Goal: Information Seeking & Learning: Learn about a topic

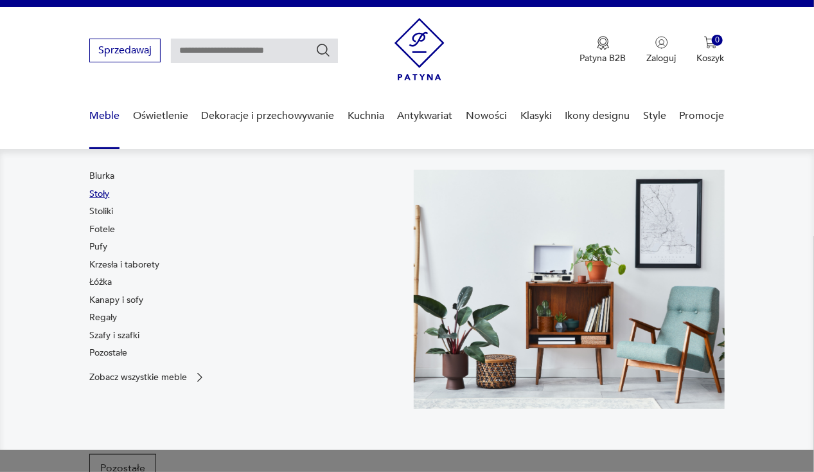
click at [99, 191] on link "Stoły" at bounding box center [99, 194] width 20 height 13
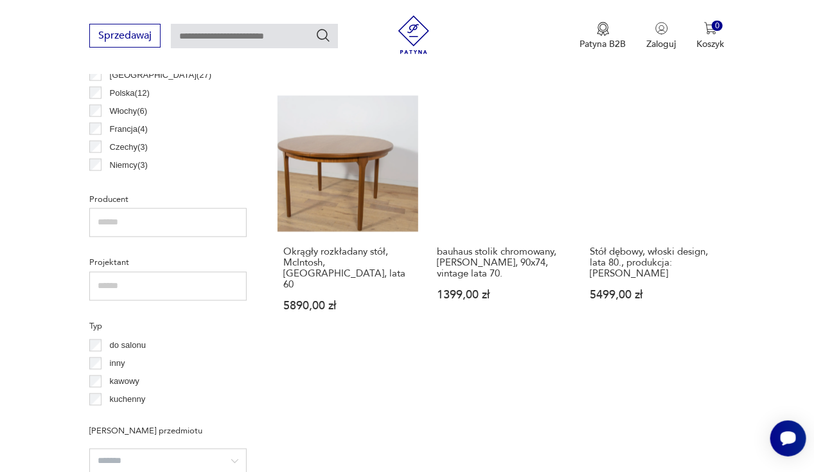
scroll to position [751, 0]
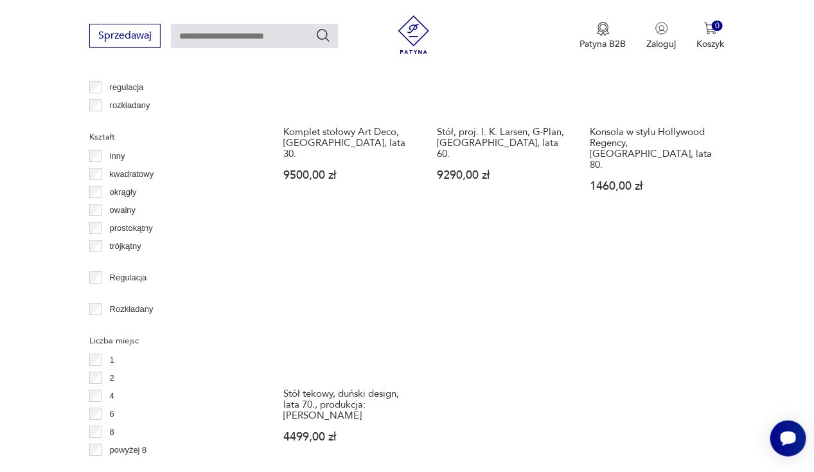
scroll to position [1755, 0]
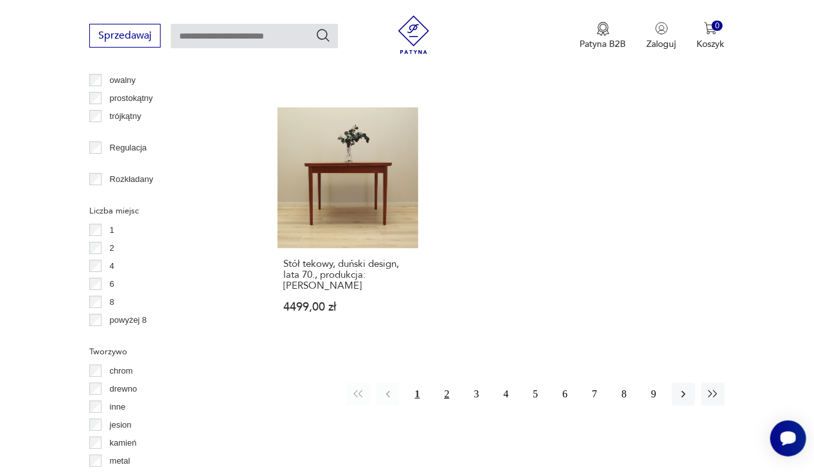
click at [443, 382] on button "2" at bounding box center [447, 393] width 23 height 23
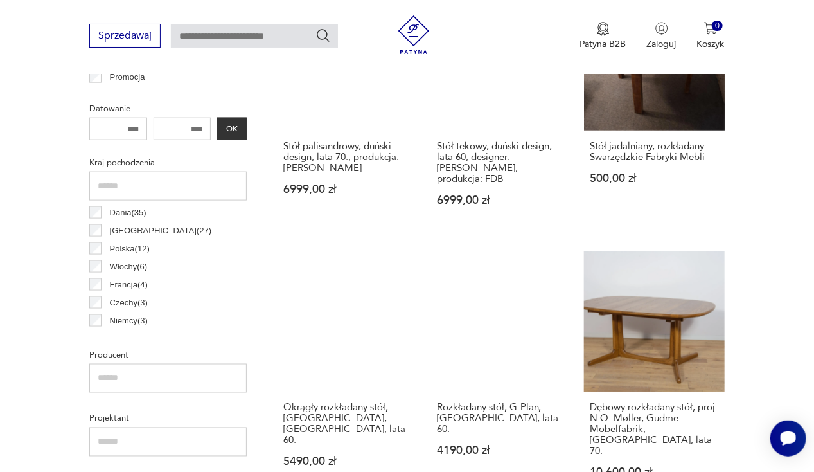
scroll to position [443, 0]
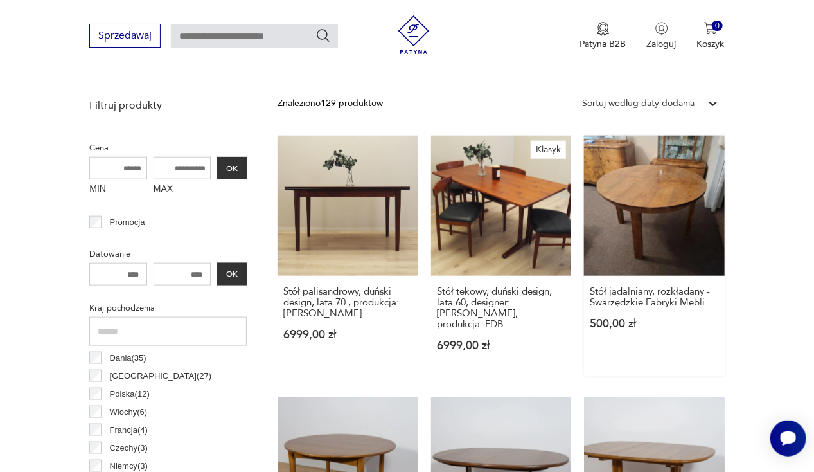
click at [673, 240] on link "Stół jadalniany, rozkładany - Swarzędzkie Fabryki Mebli 500,00 zł" at bounding box center [654, 256] width 140 height 240
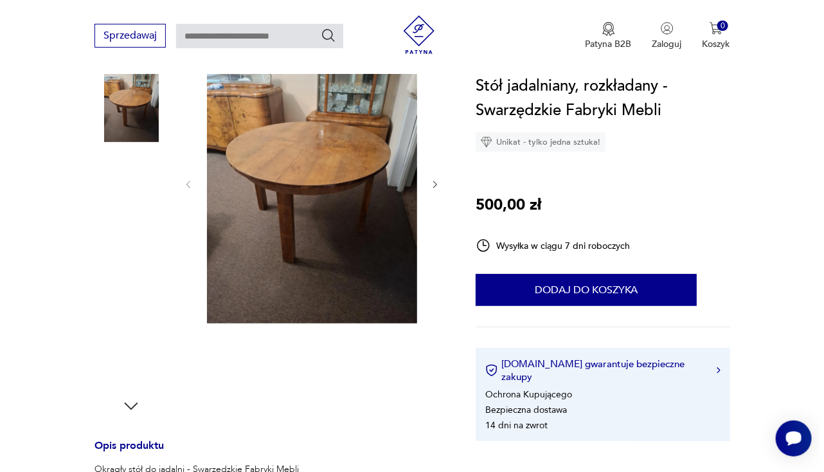
scroll to position [206, 0]
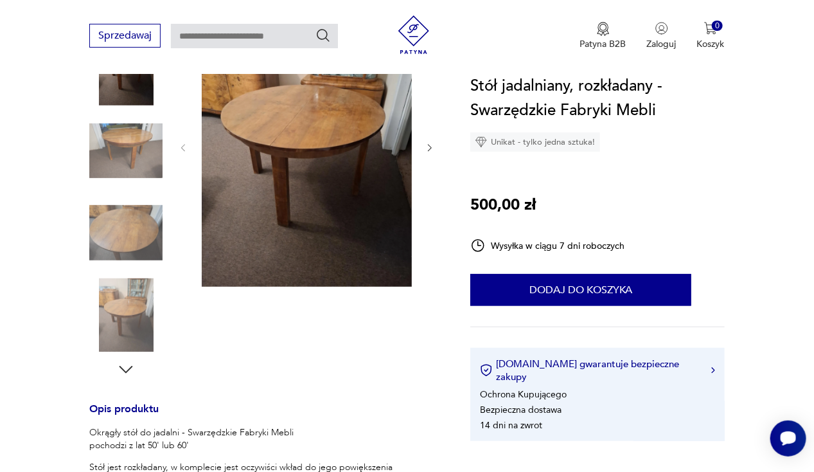
click at [289, 197] on img at bounding box center [307, 146] width 210 height 280
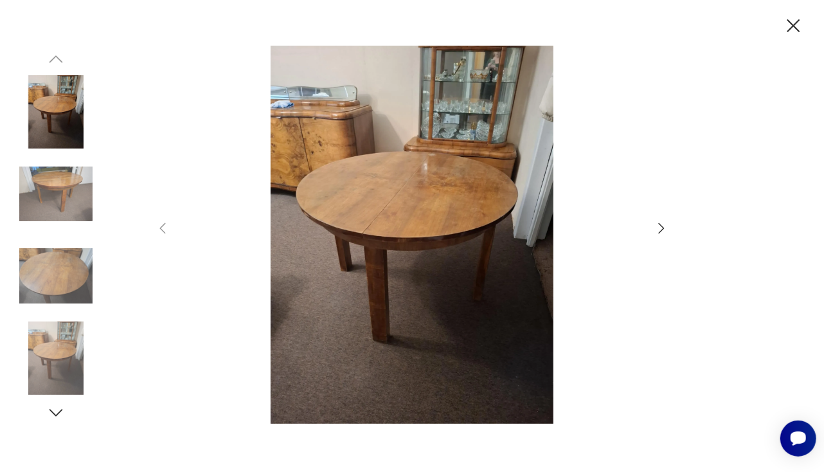
click at [661, 231] on icon "button" at bounding box center [660, 227] width 15 height 15
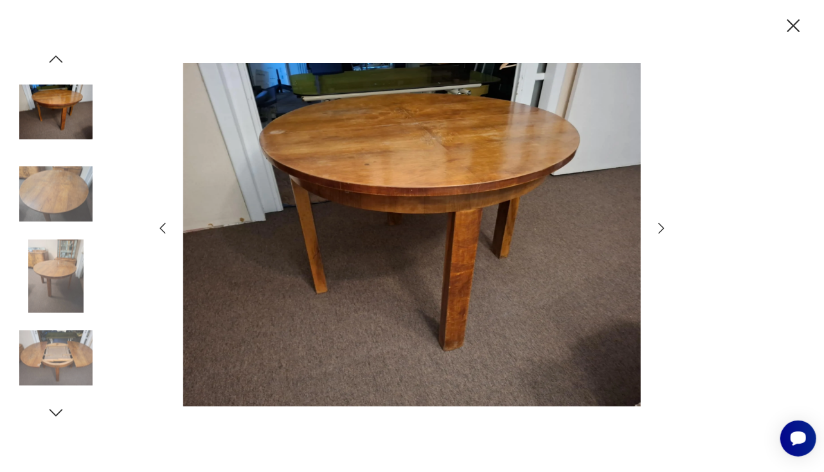
click at [661, 231] on icon "button" at bounding box center [660, 227] width 15 height 15
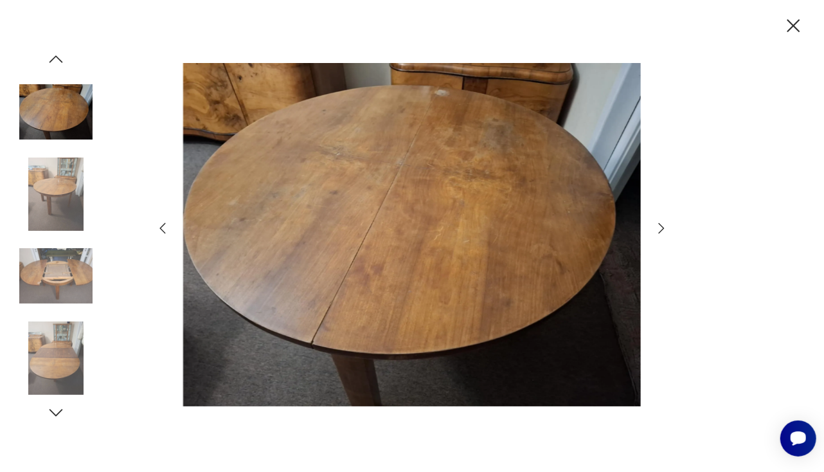
click at [661, 231] on icon "button" at bounding box center [660, 227] width 15 height 15
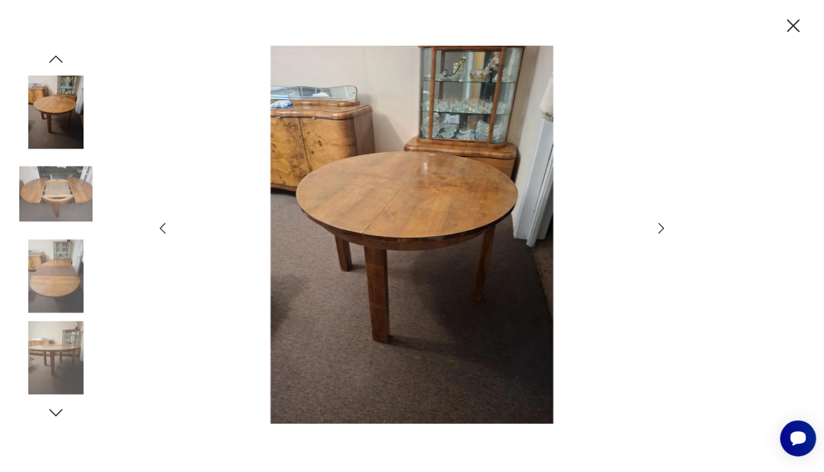
click at [661, 231] on icon "button" at bounding box center [660, 227] width 15 height 15
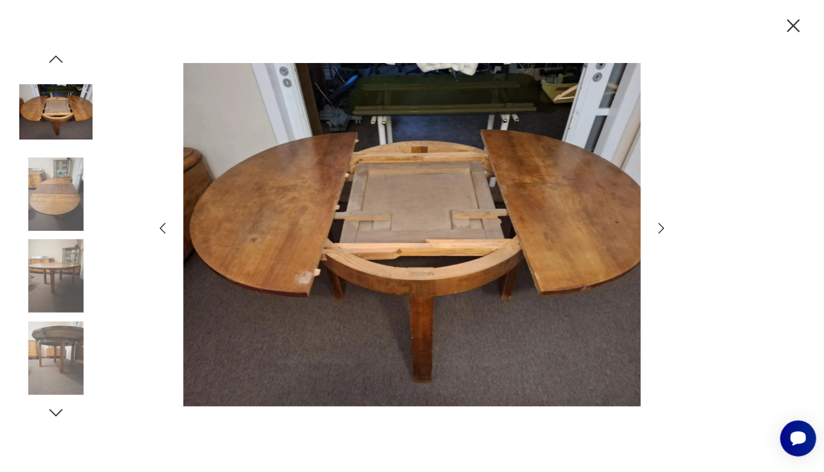
click at [661, 231] on icon "button" at bounding box center [660, 227] width 15 height 15
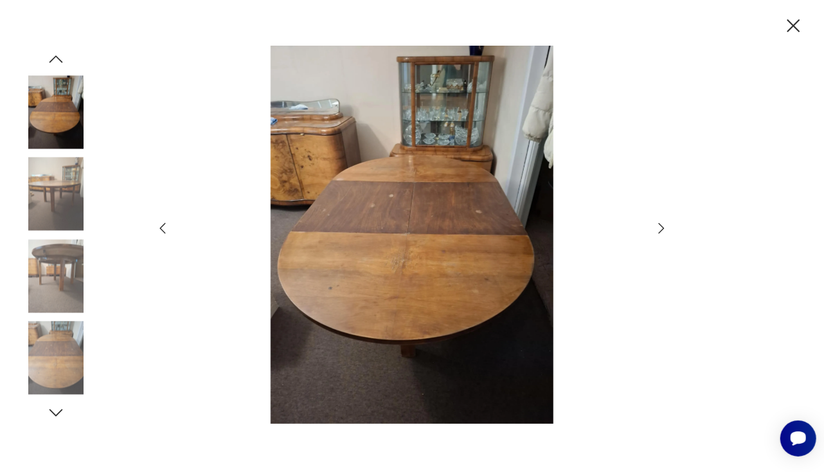
click at [661, 231] on icon "button" at bounding box center [660, 227] width 15 height 15
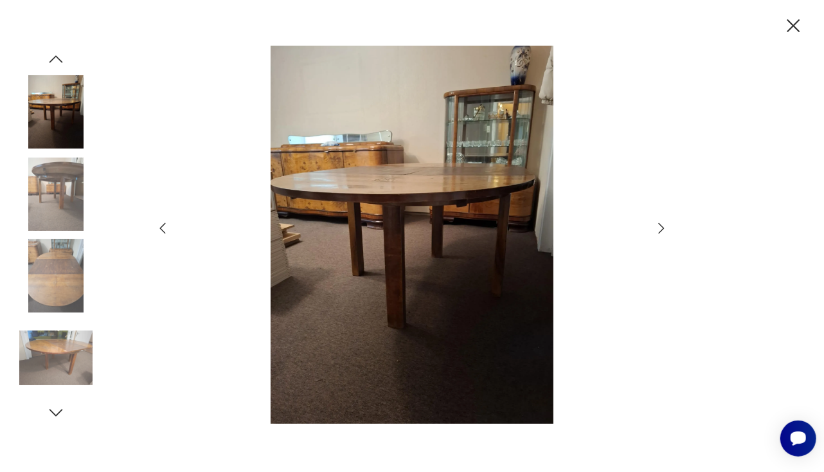
click at [661, 231] on icon "button" at bounding box center [660, 227] width 15 height 15
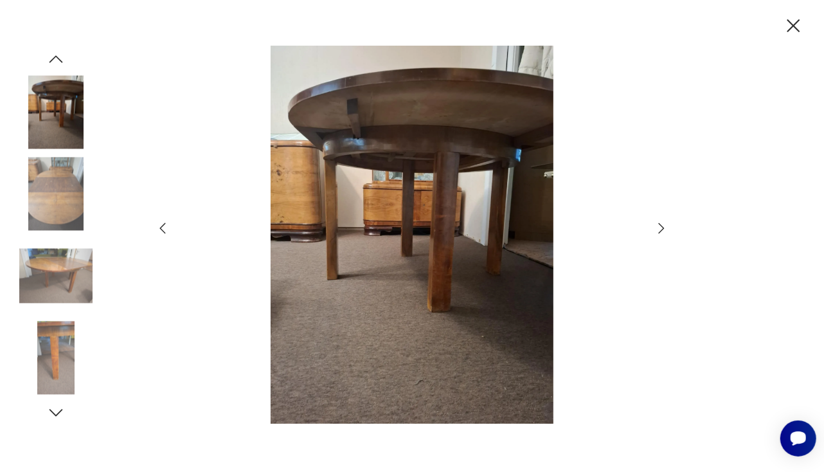
click at [661, 231] on icon "button" at bounding box center [660, 227] width 15 height 15
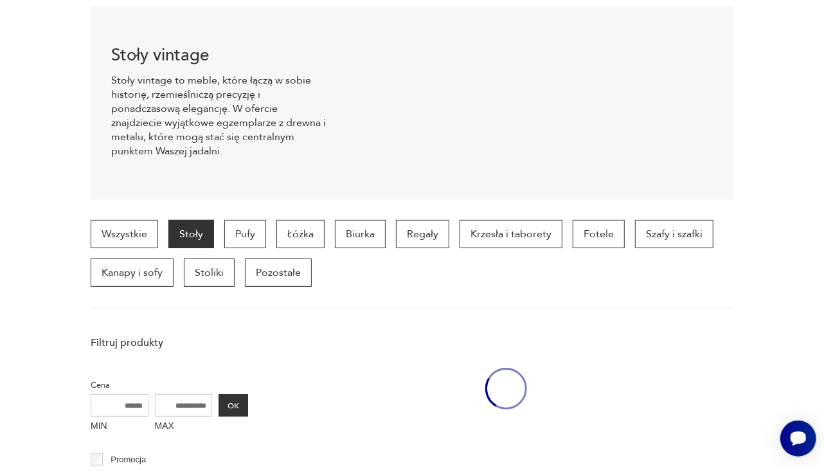
scroll to position [440, 0]
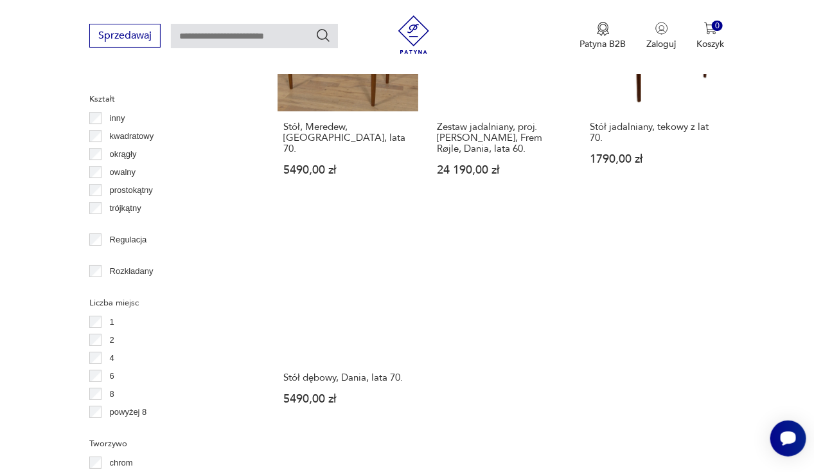
scroll to position [1664, 0]
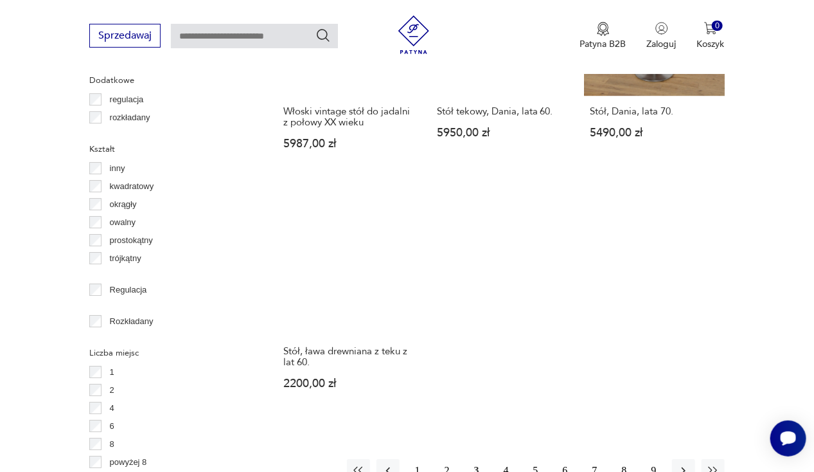
scroll to position [1676, 0]
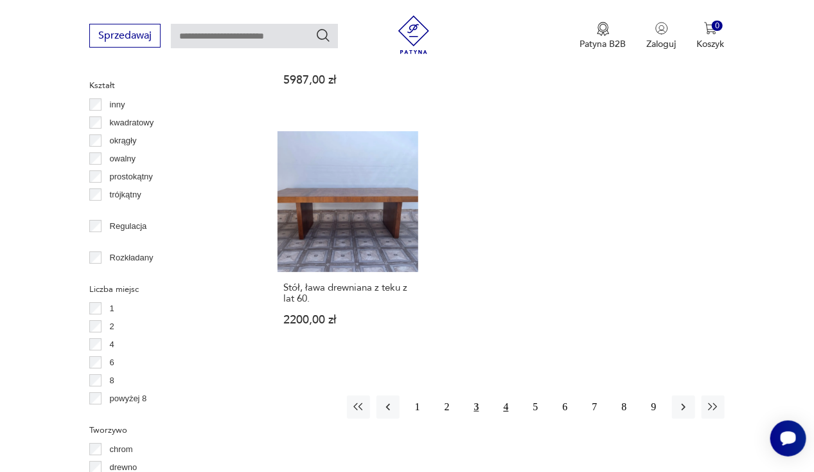
click at [508, 395] on button "4" at bounding box center [506, 406] width 23 height 23
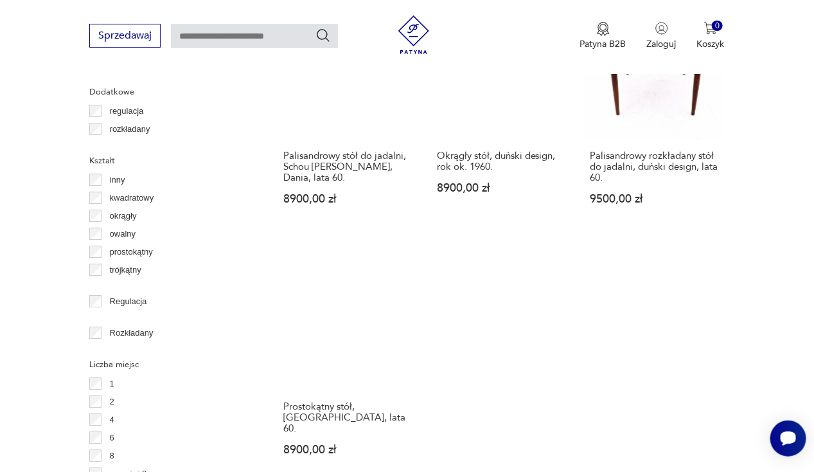
scroll to position [1702, 0]
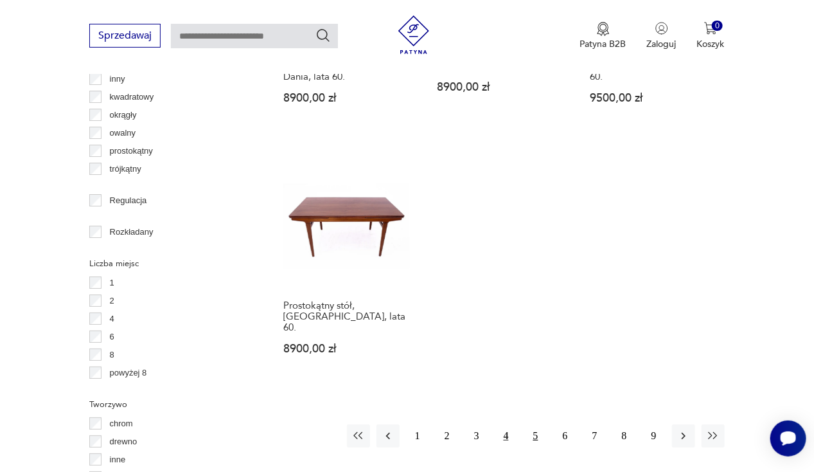
click at [537, 424] on button "5" at bounding box center [535, 435] width 23 height 23
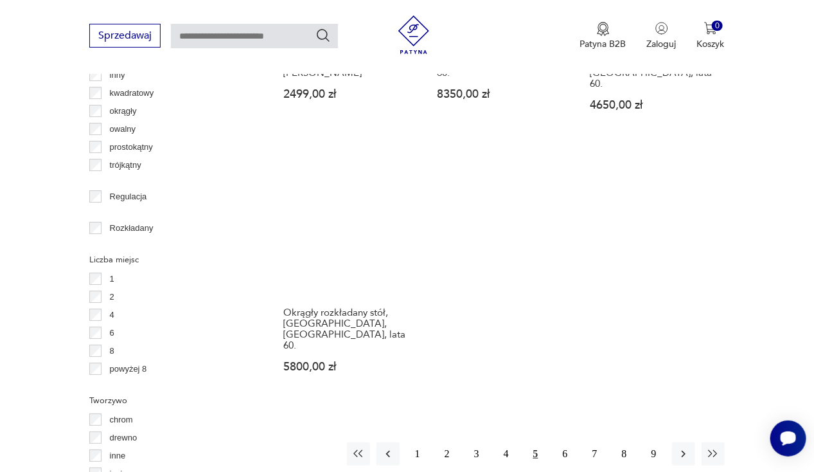
scroll to position [1728, 0]
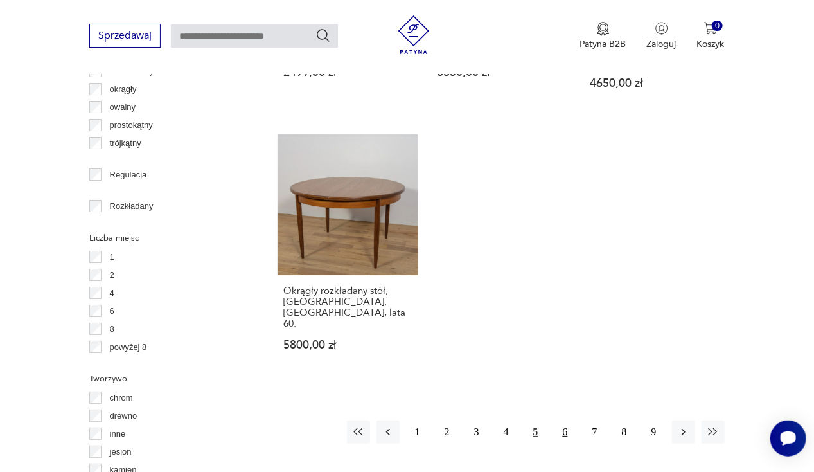
click at [565, 420] on button "6" at bounding box center [565, 431] width 23 height 23
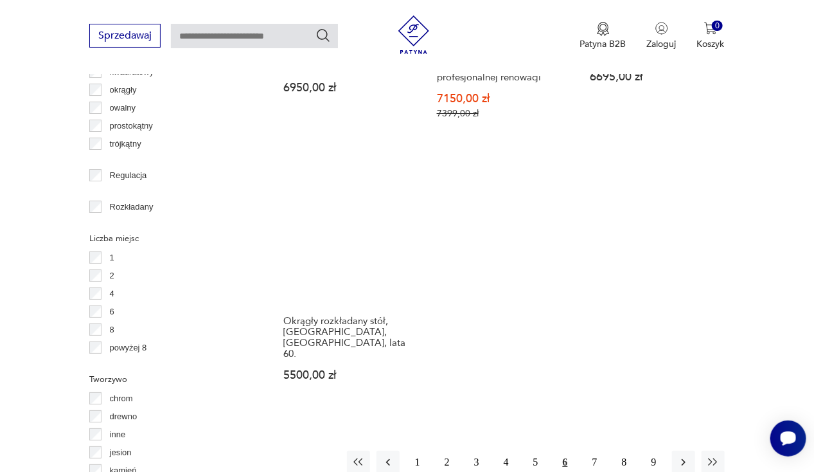
scroll to position [1728, 0]
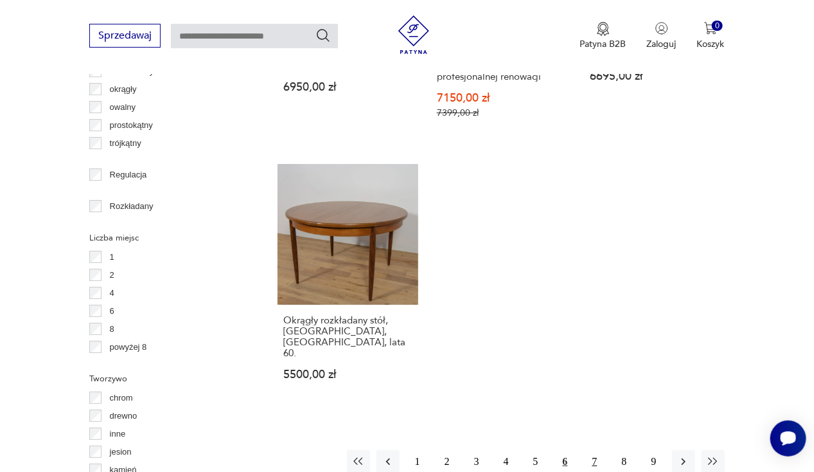
click at [594, 450] on button "7" at bounding box center [594, 461] width 23 height 23
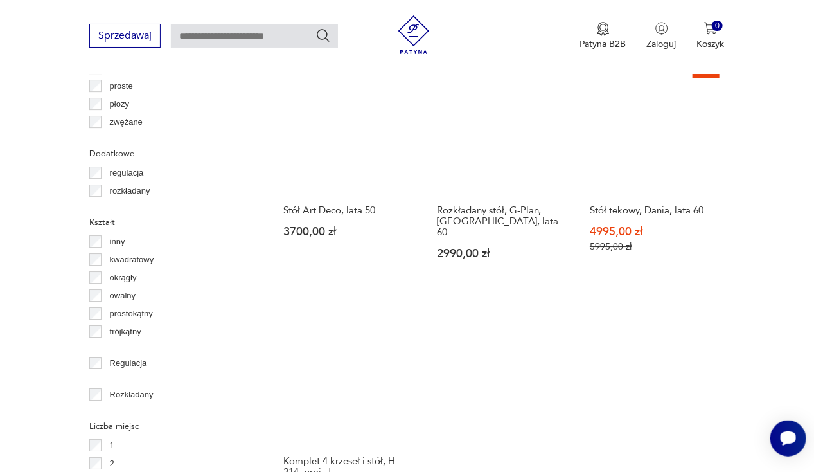
scroll to position [1702, 0]
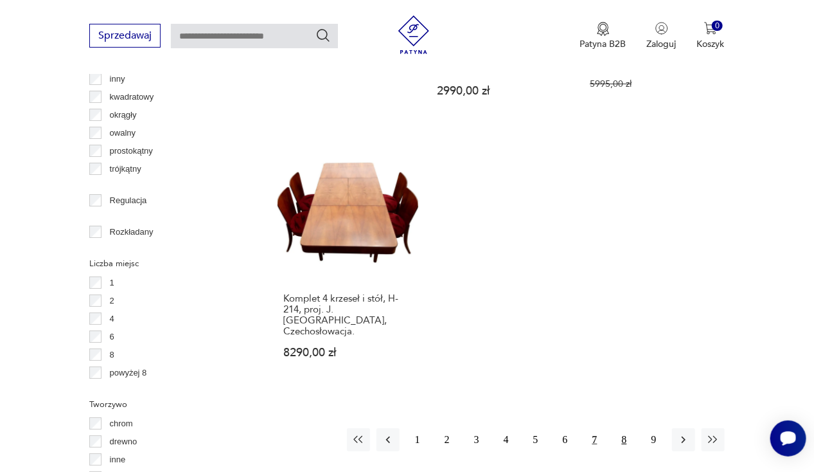
click at [623, 428] on button "8" at bounding box center [624, 439] width 23 height 23
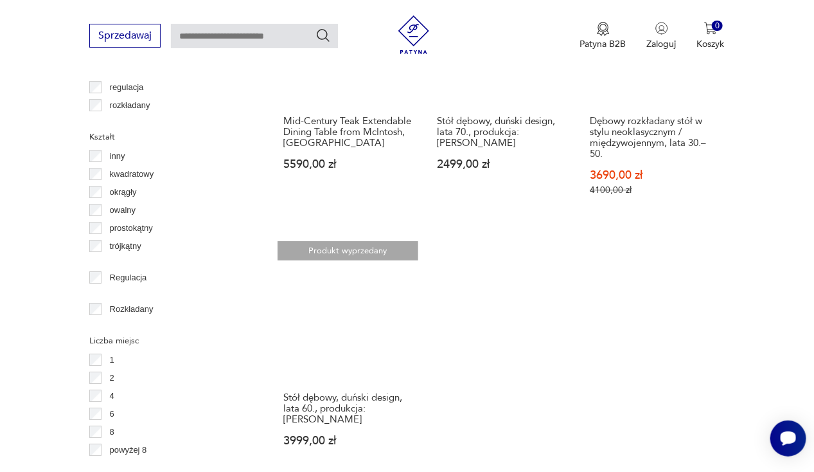
scroll to position [1651, 0]
